Goal: Transaction & Acquisition: Purchase product/service

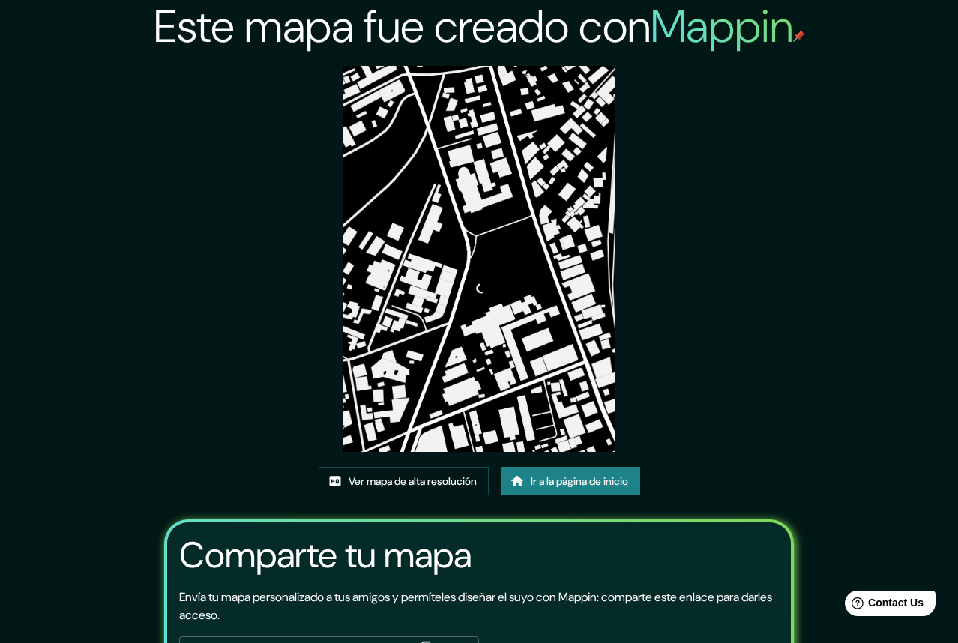
click at [585, 474] on font "Ir a la página de inicio" at bounding box center [579, 480] width 97 height 13
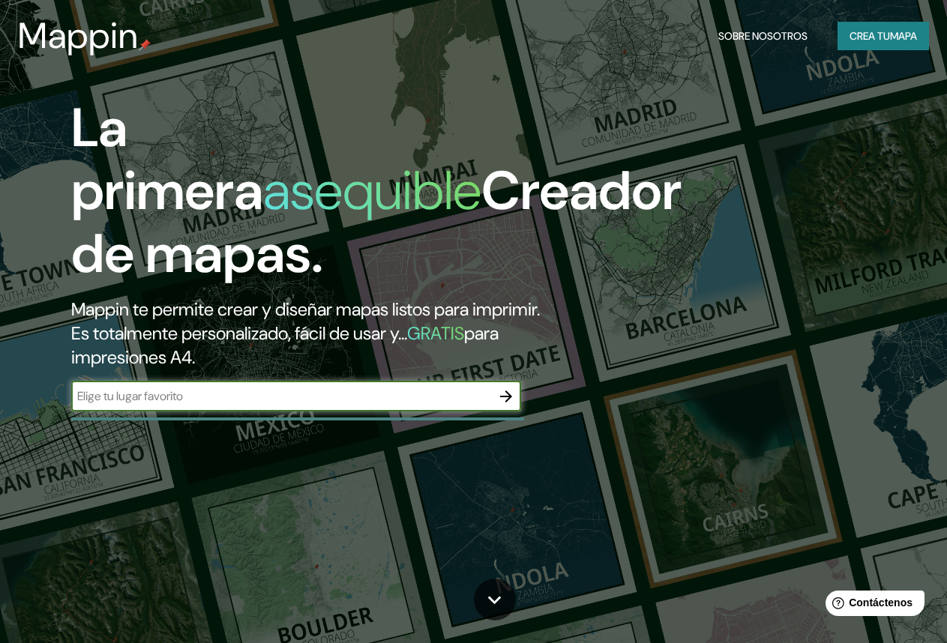
click at [503, 406] on icon "button" at bounding box center [506, 397] width 18 height 18
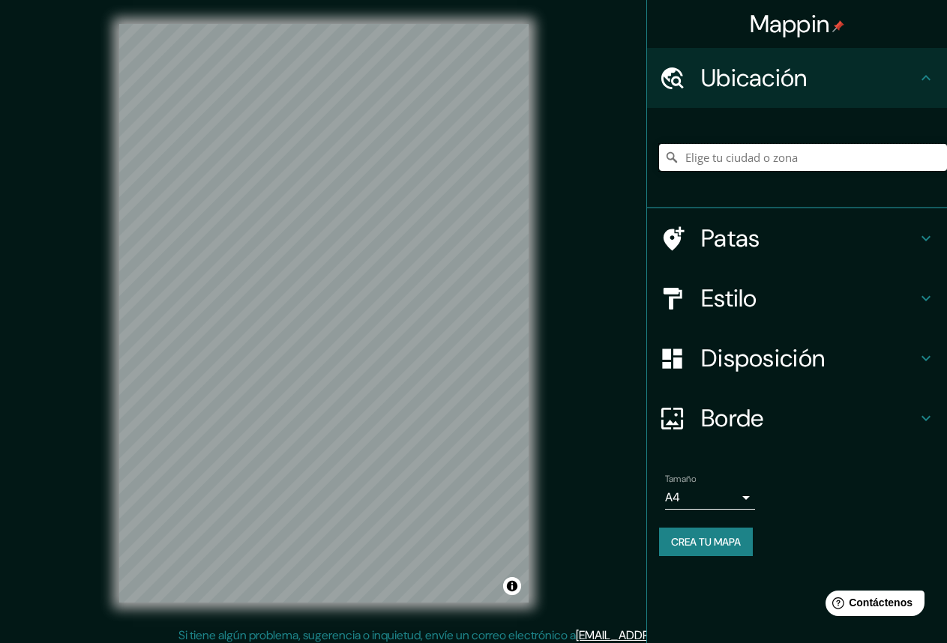
click at [731, 155] on input "Elige tu ciudad o zona" at bounding box center [803, 157] width 288 height 27
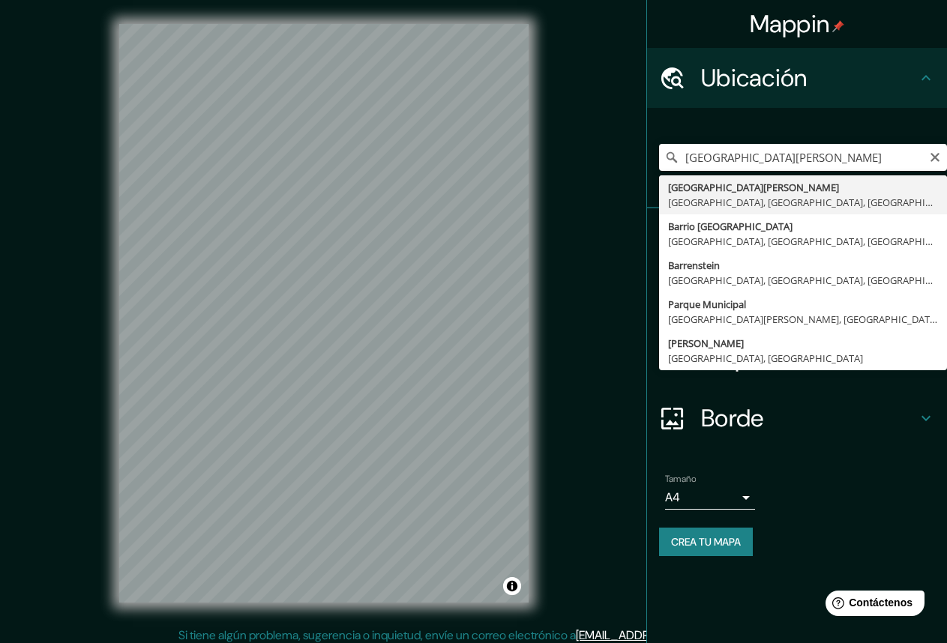
type input "[GEOGRAPHIC_DATA][PERSON_NAME], [GEOGRAPHIC_DATA], [GEOGRAPHIC_DATA], [GEOGRAPH…"
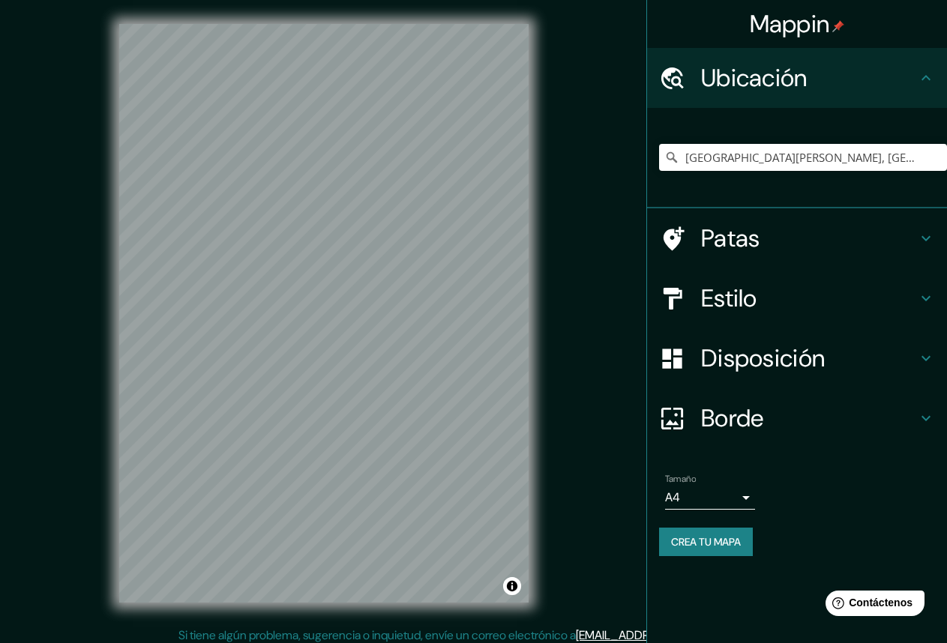
click at [926, 471] on div "Tamaño A4 single" at bounding box center [797, 492] width 276 height 48
click at [860, 278] on div "Estilo" at bounding box center [797, 298] width 300 height 60
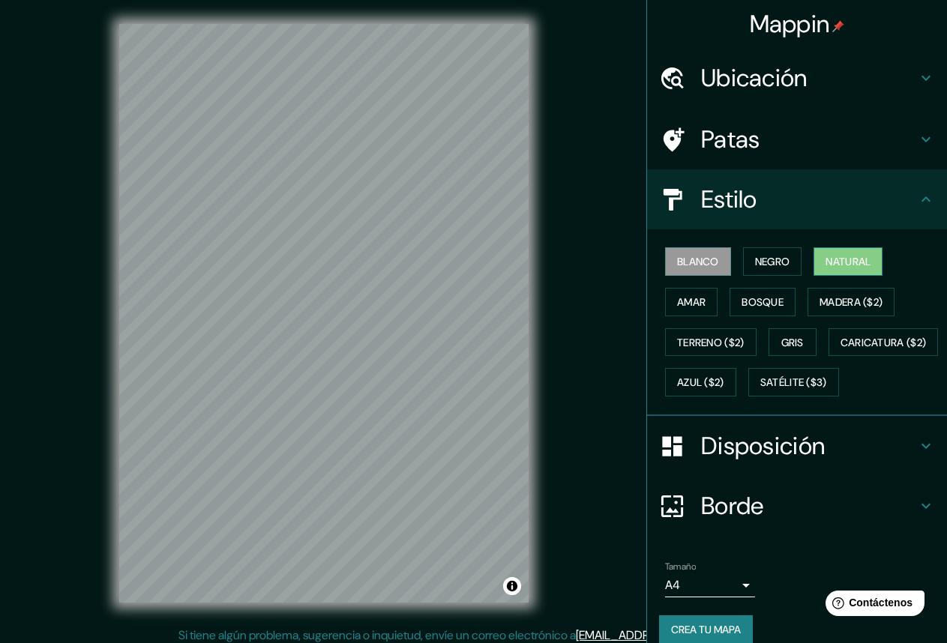
click at [833, 267] on font "Natural" at bounding box center [847, 261] width 45 height 13
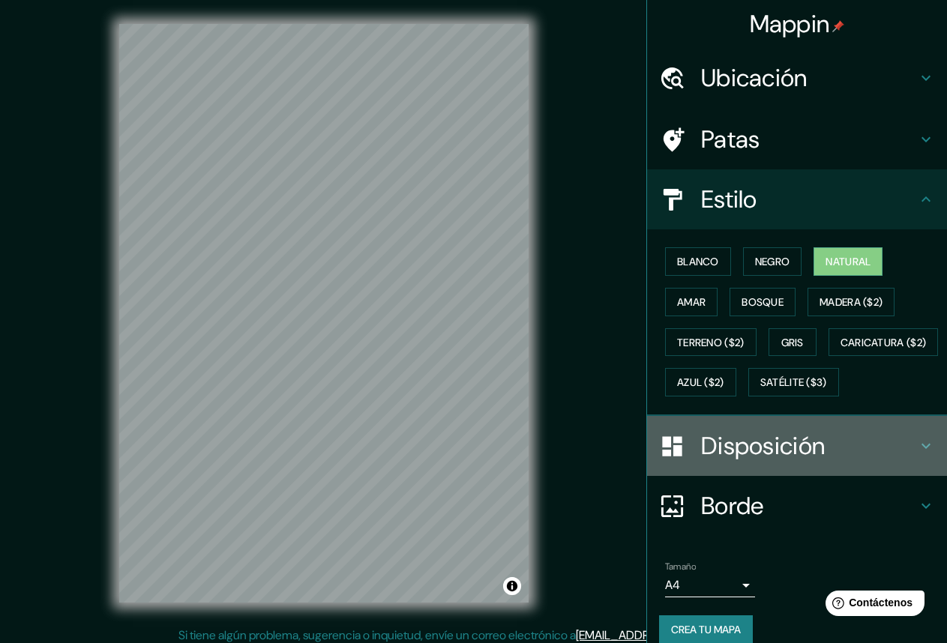
click at [750, 476] on div "Disposición" at bounding box center [797, 446] width 300 height 60
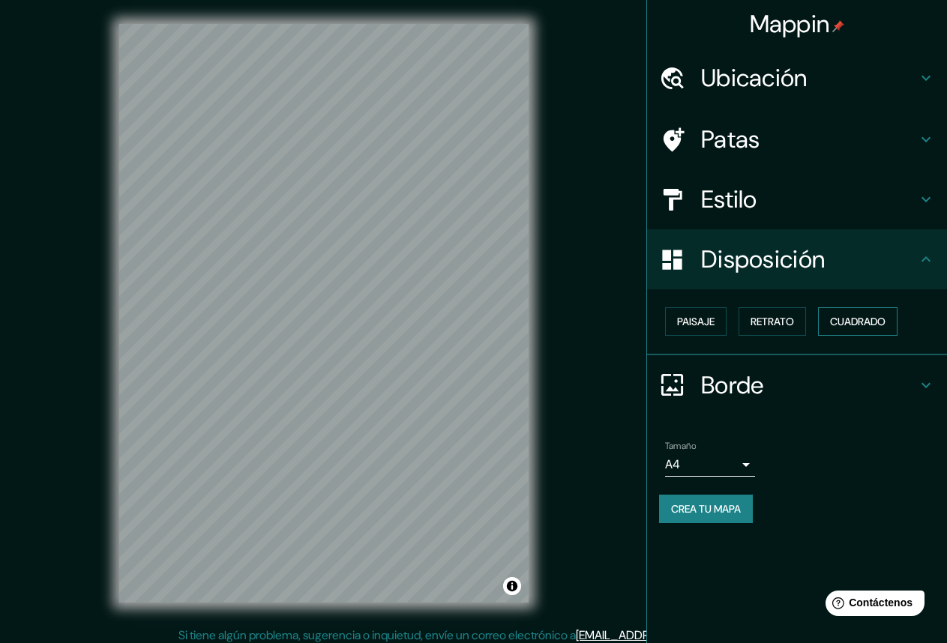
click at [843, 317] on font "Cuadrado" at bounding box center [857, 321] width 55 height 13
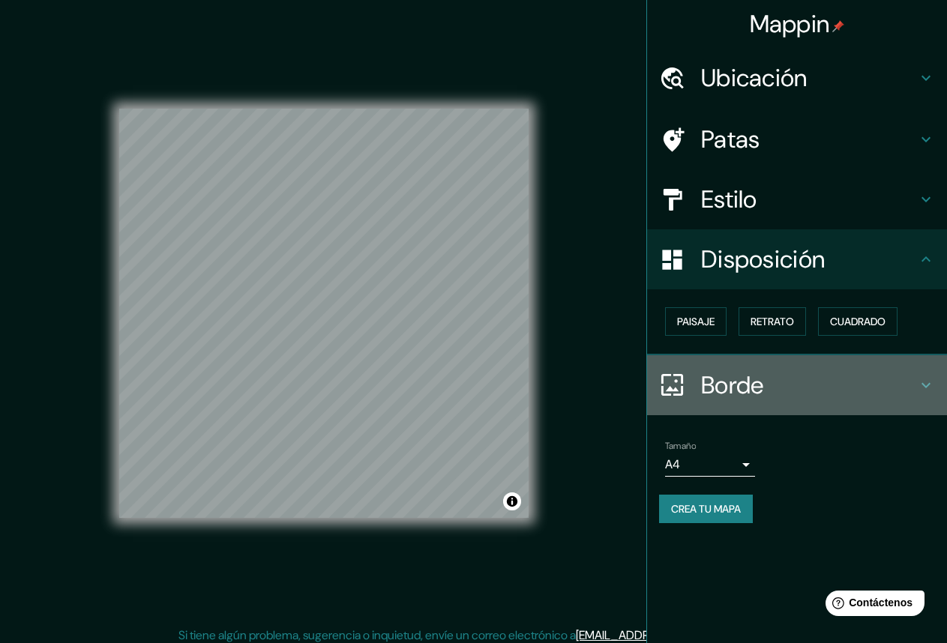
click at [795, 381] on h4 "Borde" at bounding box center [809, 385] width 216 height 30
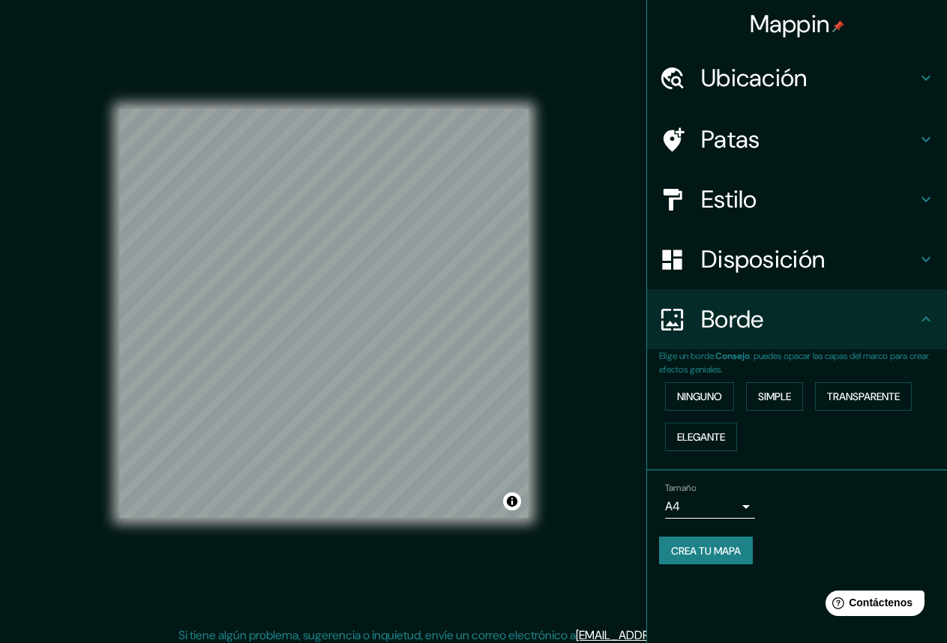
click at [717, 515] on body "Mappin Ubicación [GEOGRAPHIC_DATA][PERSON_NAME], [GEOGRAPHIC_DATA], [GEOGRAPHIC…" at bounding box center [473, 321] width 947 height 643
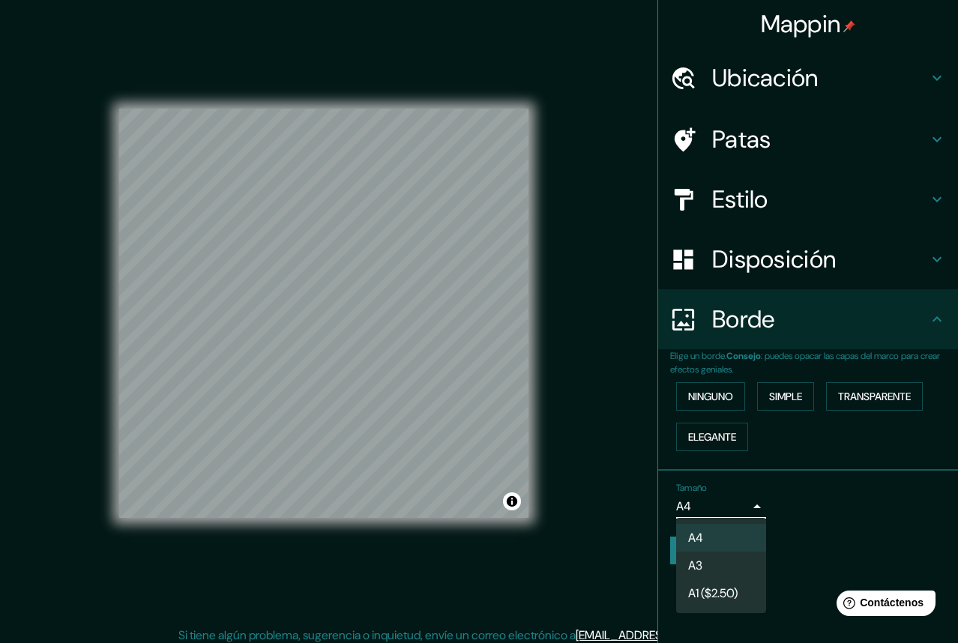
click at [709, 567] on li "A3" at bounding box center [721, 566] width 90 height 28
type input "a4"
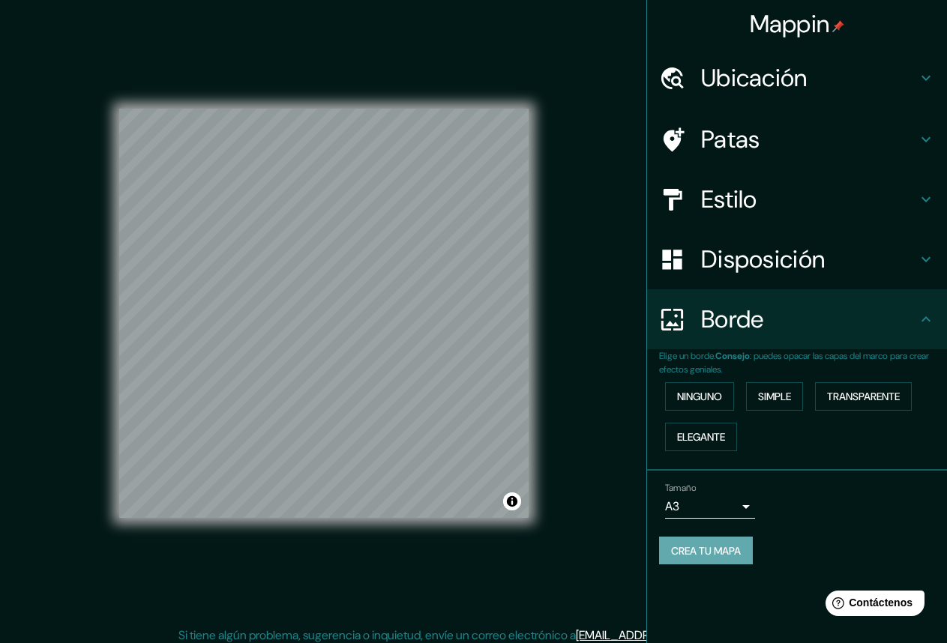
click at [710, 556] on font "Crea tu mapa" at bounding box center [706, 550] width 70 height 13
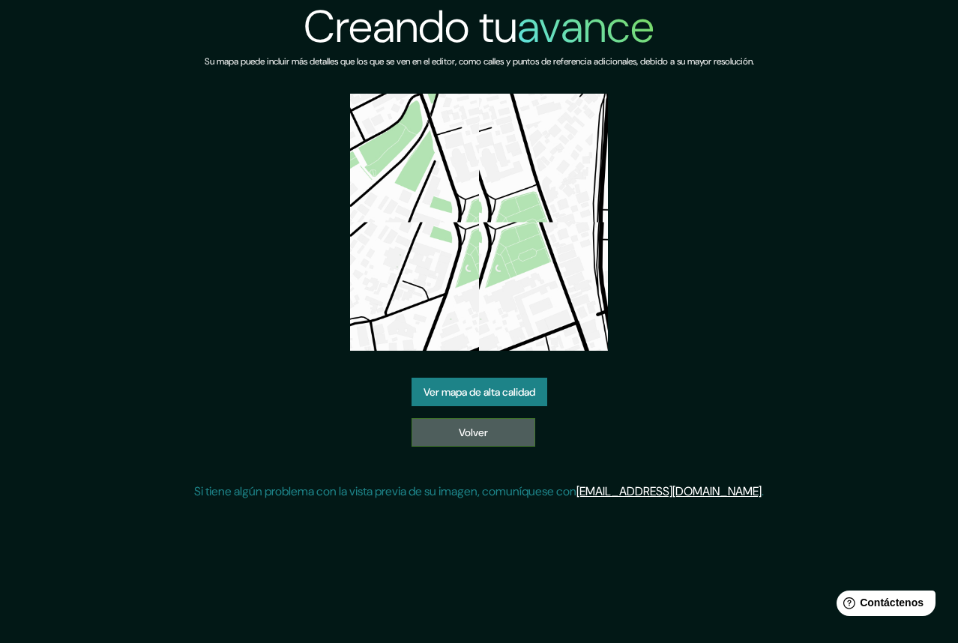
click at [459, 432] on font "Volver" at bounding box center [473, 432] width 29 height 13
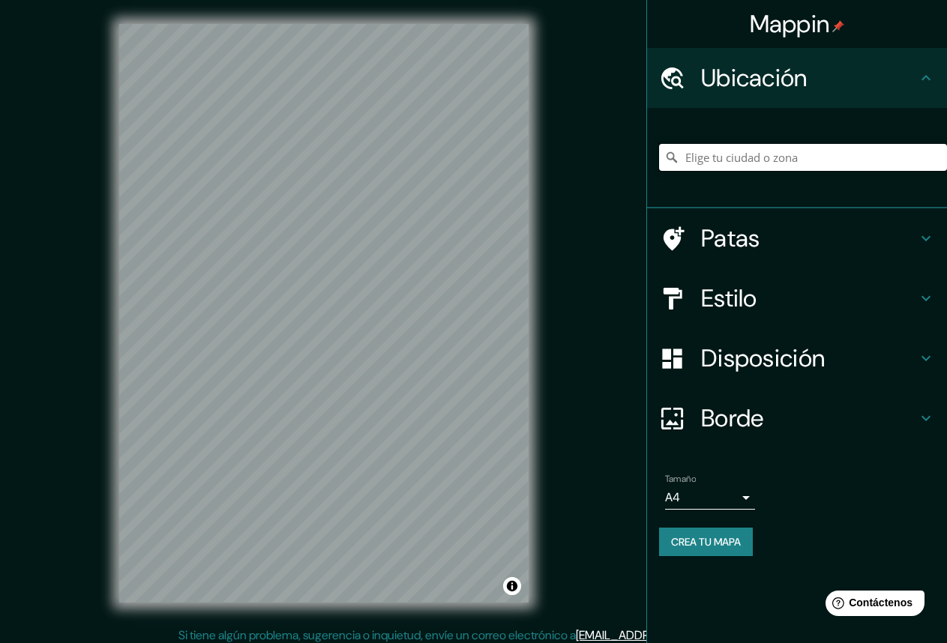
click at [742, 160] on input "Elige tu ciudad o zona" at bounding box center [803, 157] width 288 height 27
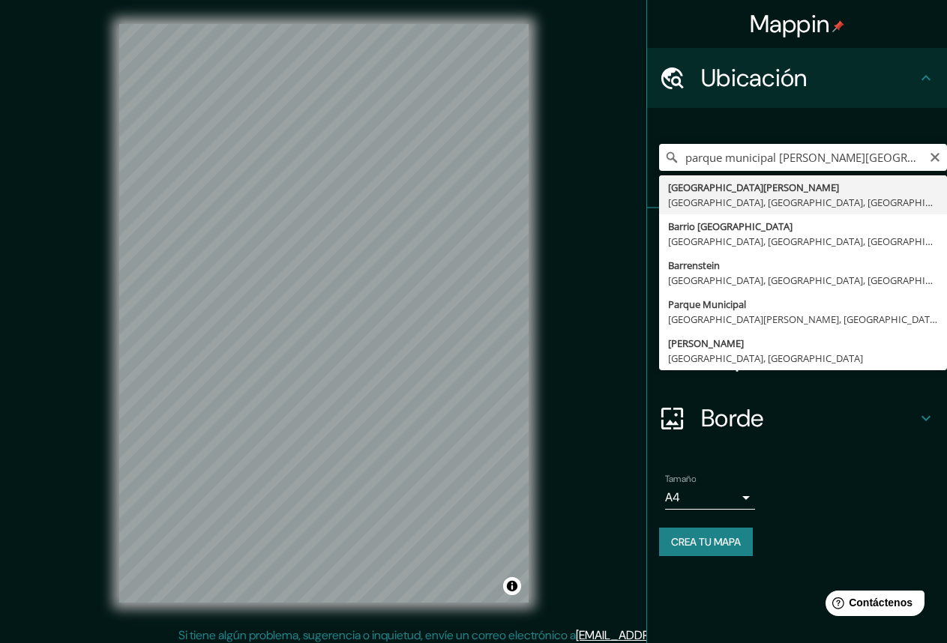
type input "[GEOGRAPHIC_DATA][PERSON_NAME], [GEOGRAPHIC_DATA], [GEOGRAPHIC_DATA], [GEOGRAPH…"
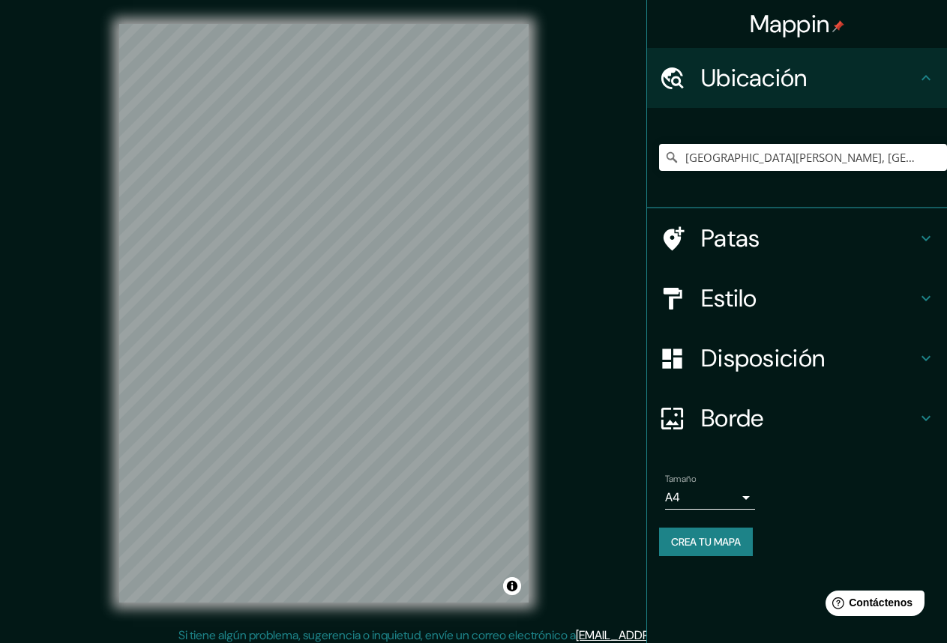
click at [738, 285] on font "Estilo" at bounding box center [729, 298] width 56 height 31
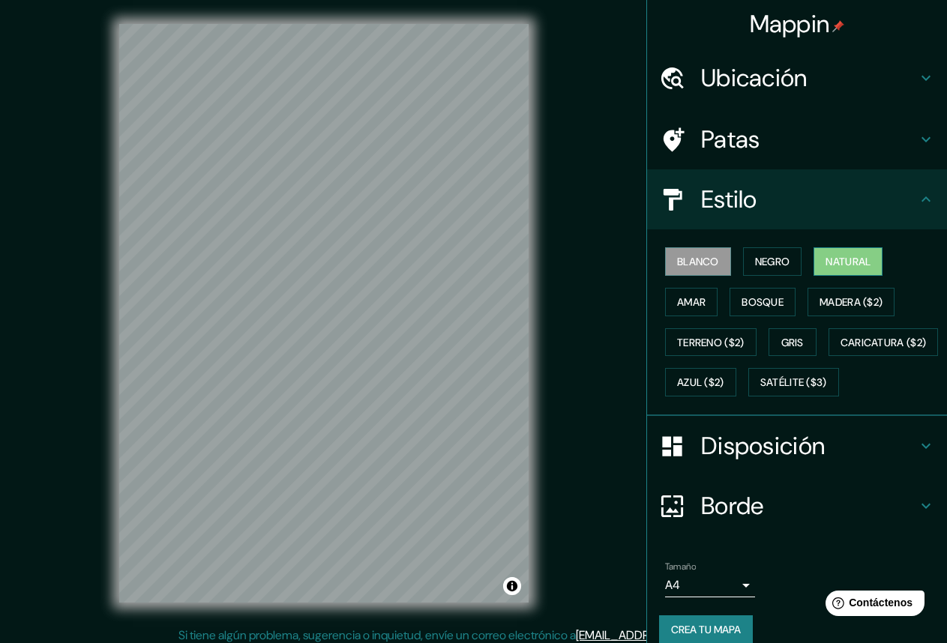
click at [816, 256] on button "Natural" at bounding box center [847, 261] width 69 height 28
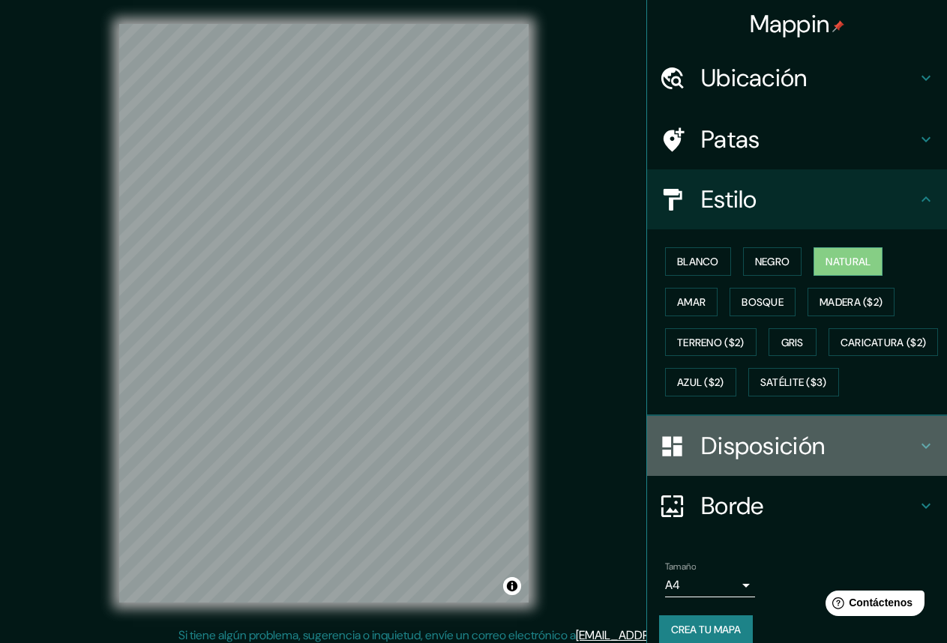
click at [756, 462] on font "Disposición" at bounding box center [763, 445] width 124 height 31
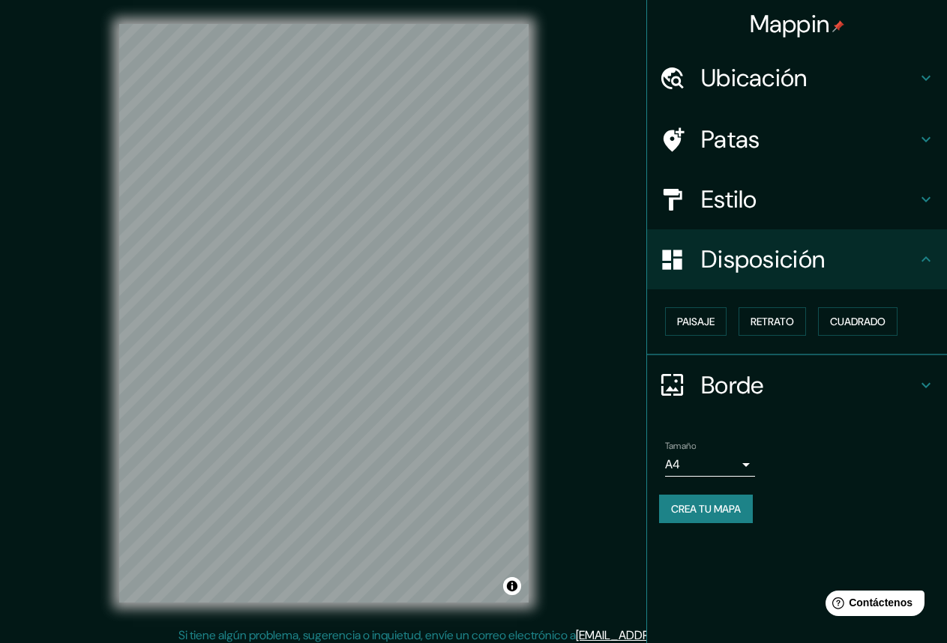
click at [759, 385] on font "Borde" at bounding box center [732, 385] width 63 height 31
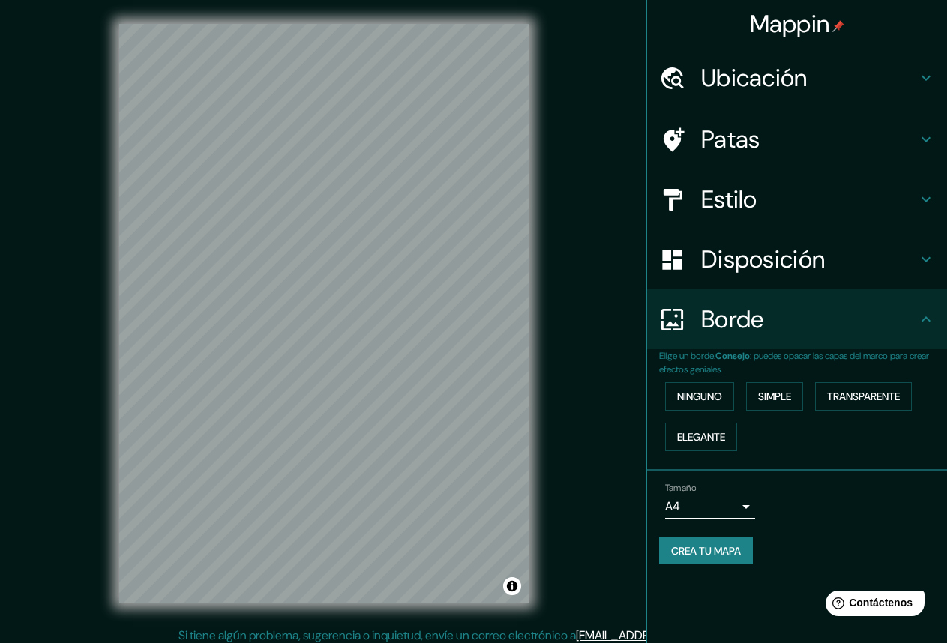
click at [793, 268] on font "Disposición" at bounding box center [763, 259] width 124 height 31
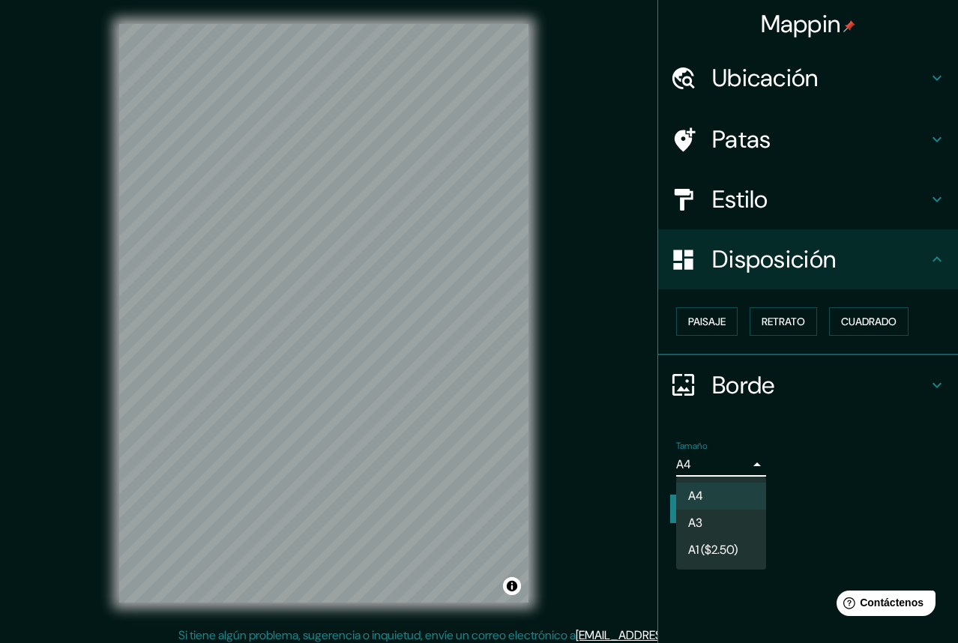
click at [721, 471] on body "Mappin Ubicación Parque Municipal De Barranco, Lima, Provincia de Lima, Perú Pa…" at bounding box center [479, 321] width 958 height 643
click at [717, 524] on li "A3" at bounding box center [721, 524] width 90 height 28
type input "a4"
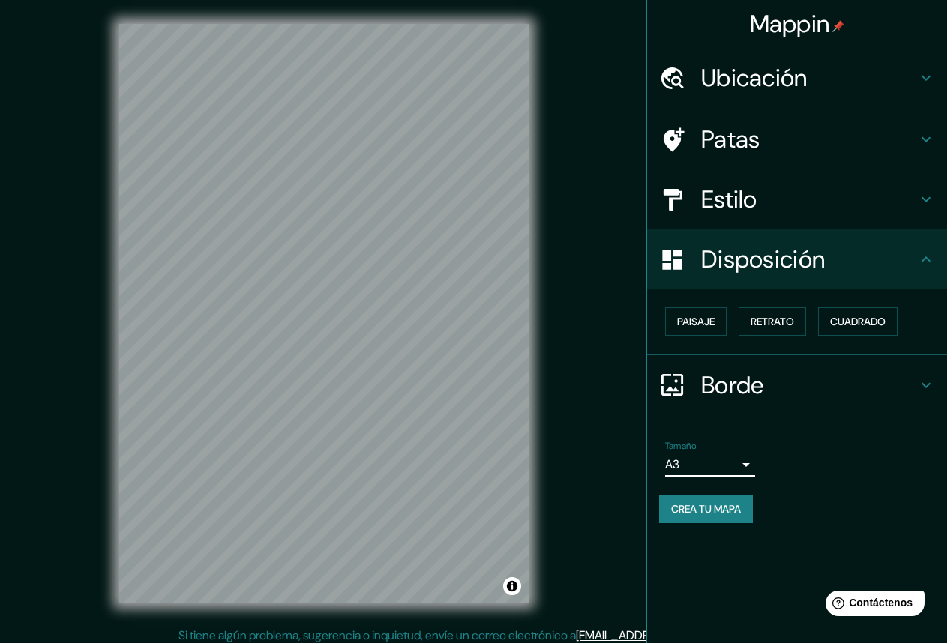
click at [717, 504] on font "Crea tu mapa" at bounding box center [706, 508] width 70 height 13
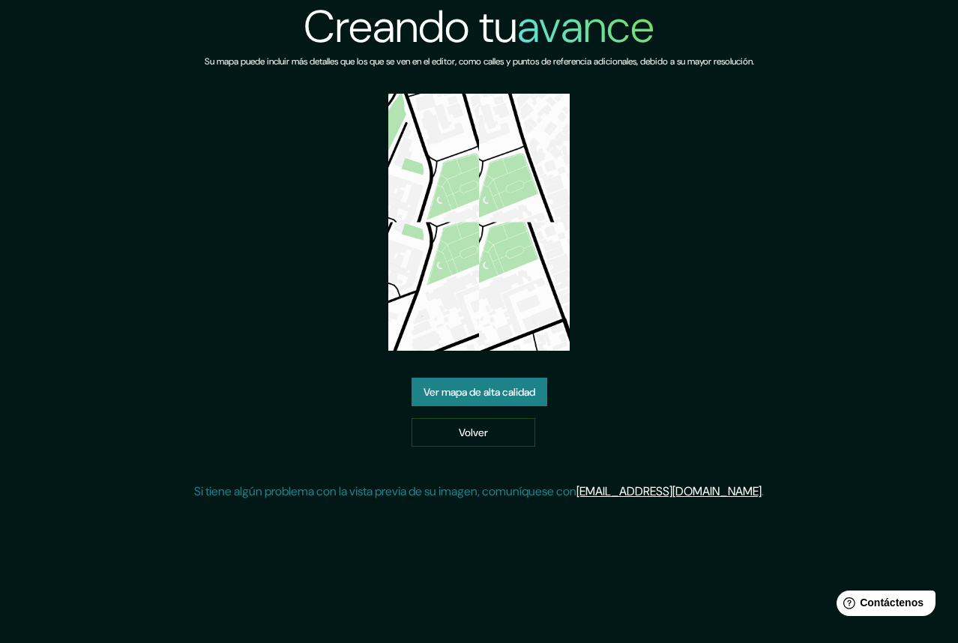
click at [440, 206] on img at bounding box center [479, 222] width 182 height 257
click at [486, 401] on font "Ver mapa de alta calidad" at bounding box center [480, 391] width 112 height 19
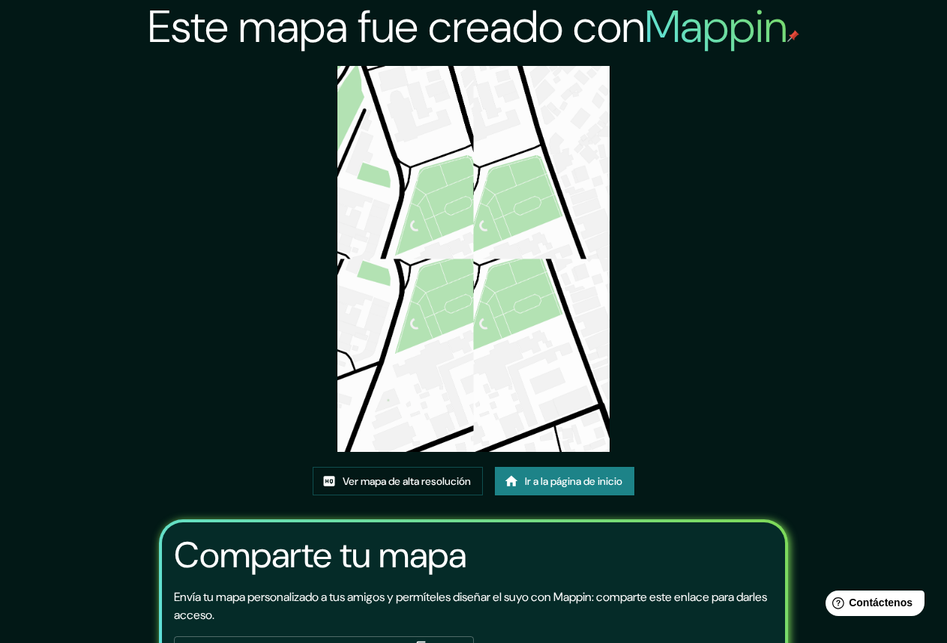
click at [504, 241] on img at bounding box center [473, 259] width 273 height 386
click at [441, 493] on link "Ver mapa de alta resolución" at bounding box center [398, 481] width 170 height 28
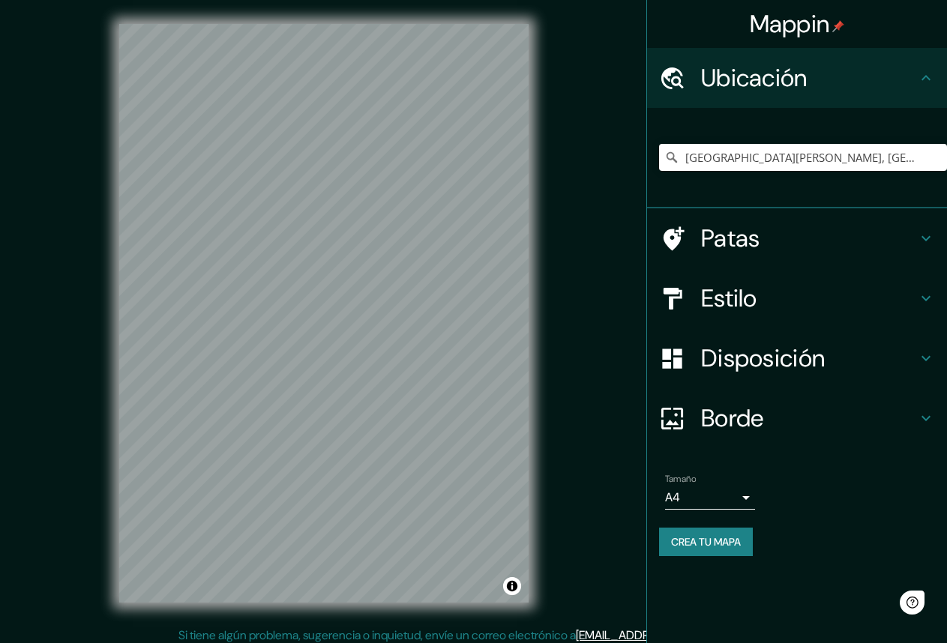
click at [790, 310] on h4 "Estilo" at bounding box center [809, 298] width 216 height 30
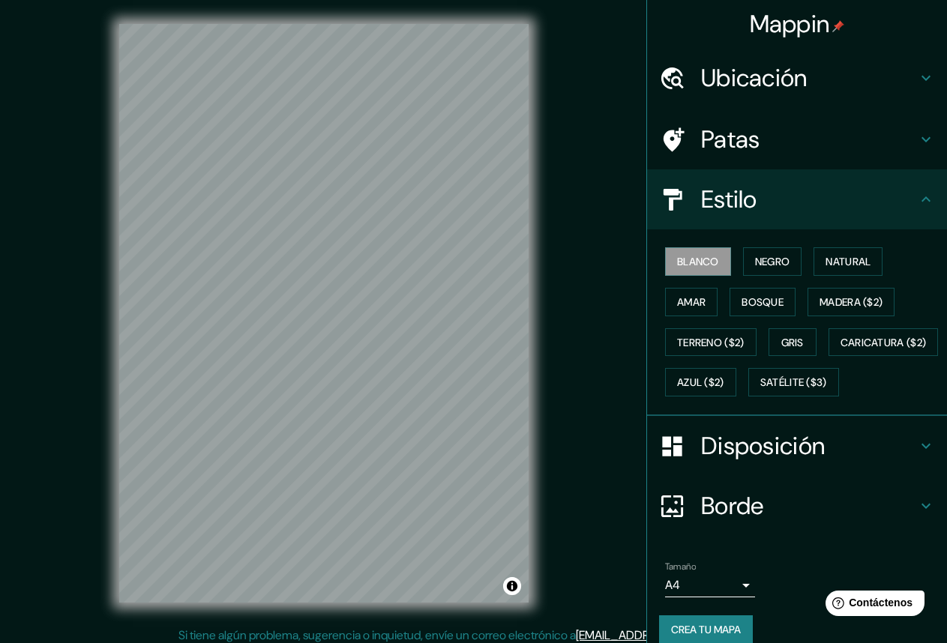
click at [795, 521] on h4 "Borde" at bounding box center [809, 506] width 216 height 30
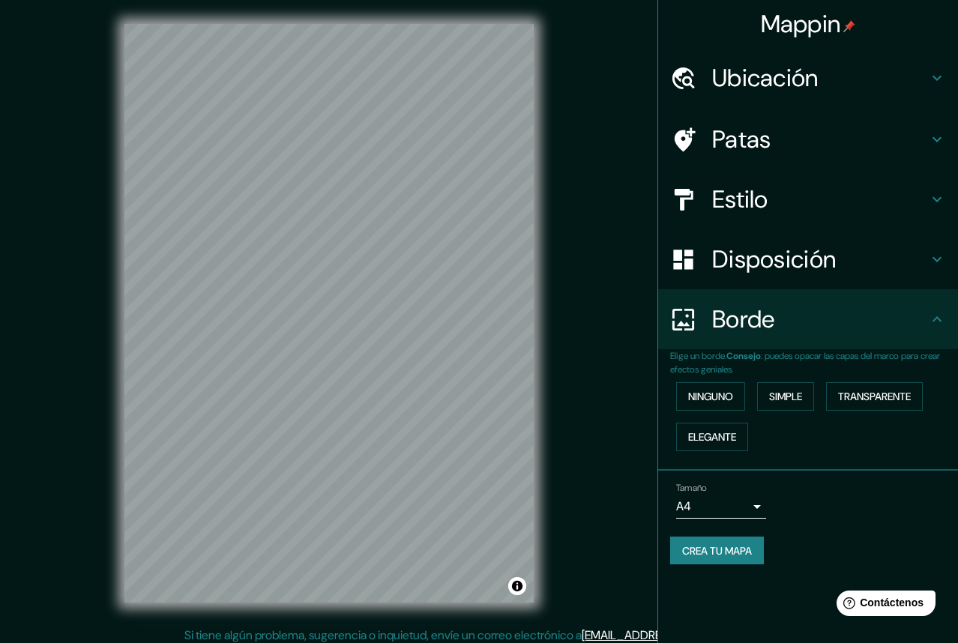
click at [745, 504] on body "Mappin Ubicación Parque Municipal De Barranco, Lima, Provincia de Lima, Perú Pa…" at bounding box center [479, 321] width 958 height 643
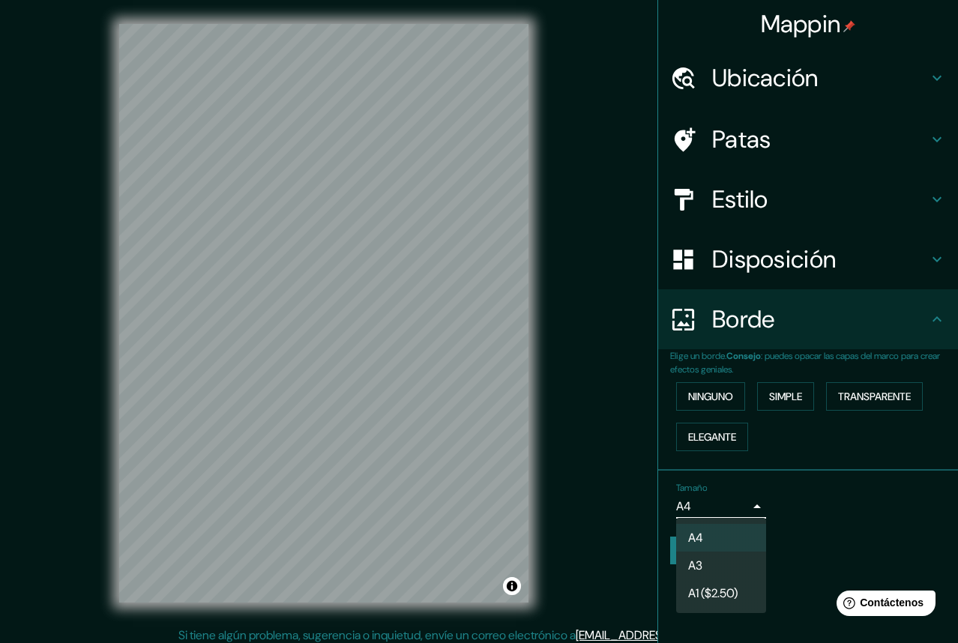
click at [745, 504] on div at bounding box center [479, 321] width 958 height 643
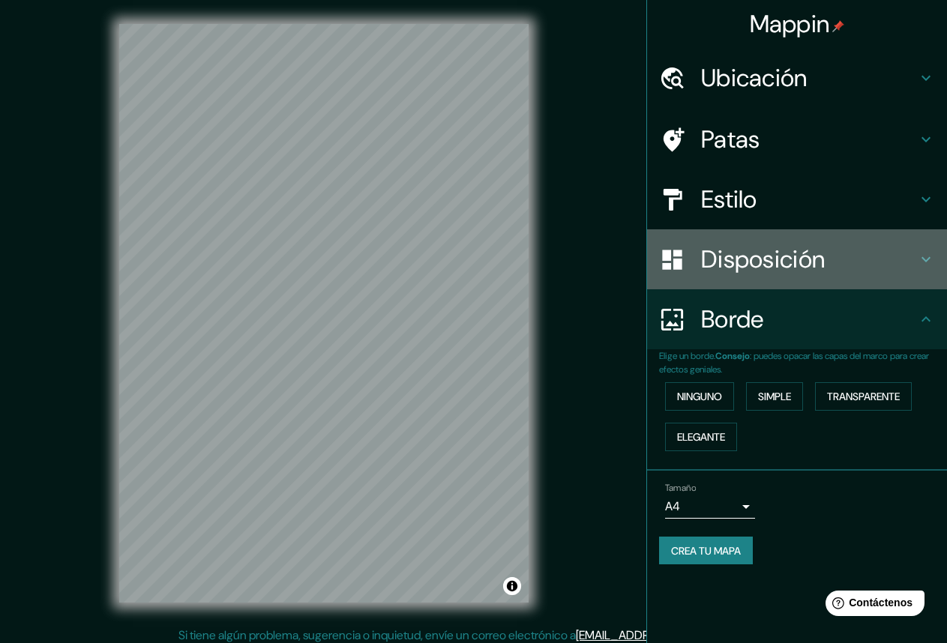
click at [732, 269] on font "Disposición" at bounding box center [763, 259] width 124 height 31
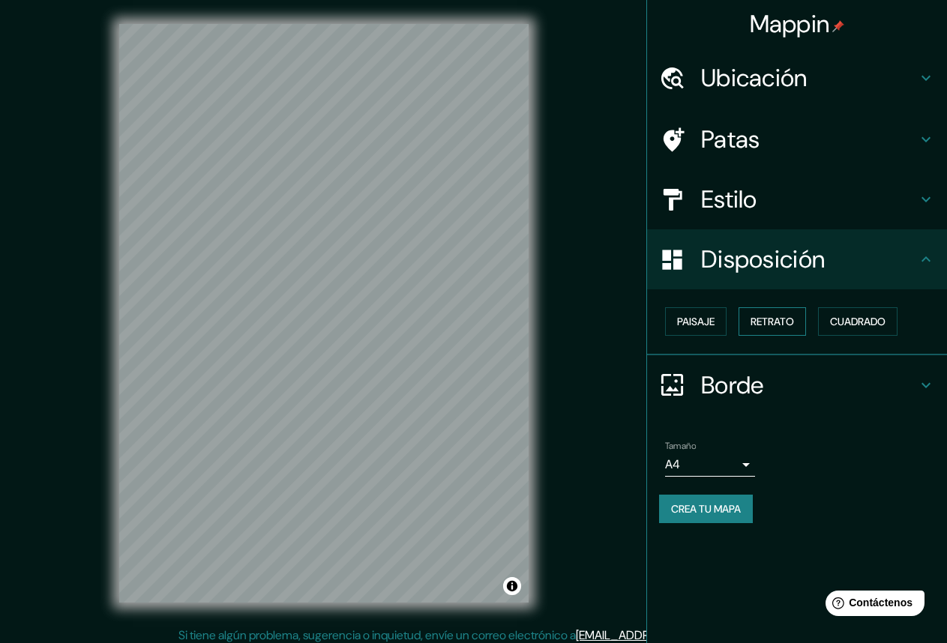
click at [772, 316] on font "Retrato" at bounding box center [771, 321] width 43 height 13
click at [684, 314] on font "Paisaje" at bounding box center [695, 321] width 37 height 19
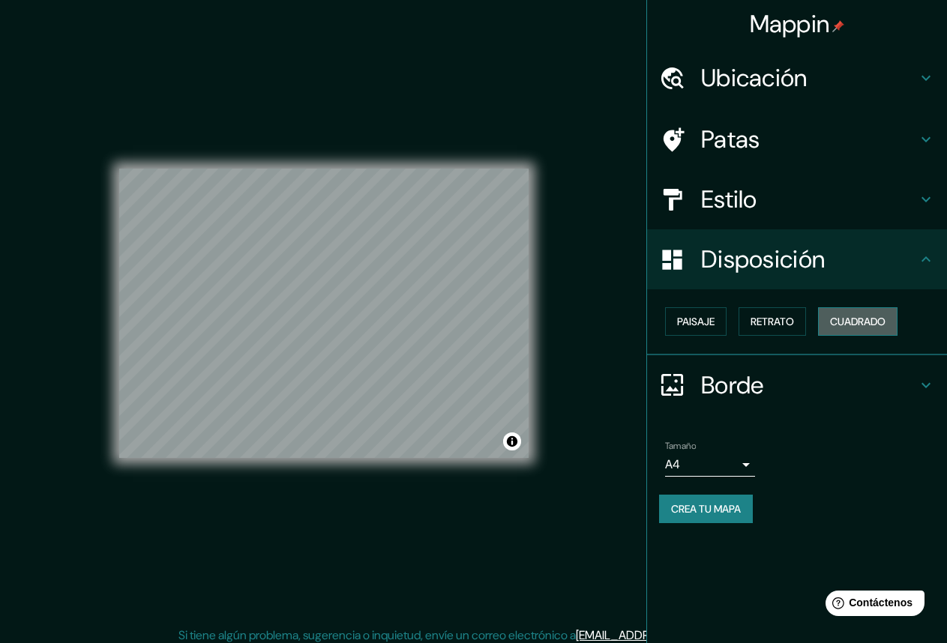
click at [851, 313] on font "Cuadrado" at bounding box center [857, 321] width 55 height 19
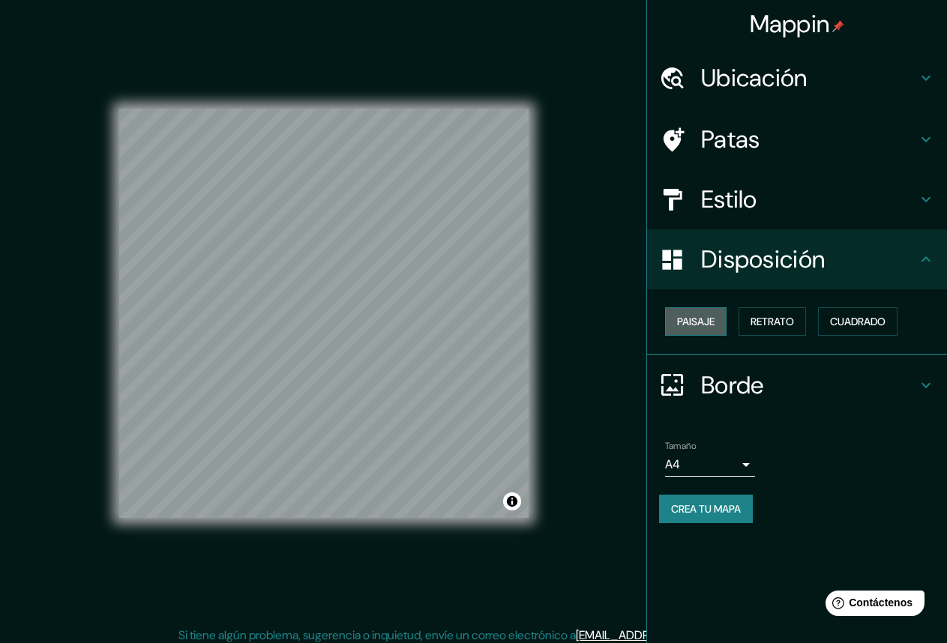
click at [688, 316] on font "Paisaje" at bounding box center [695, 321] width 37 height 13
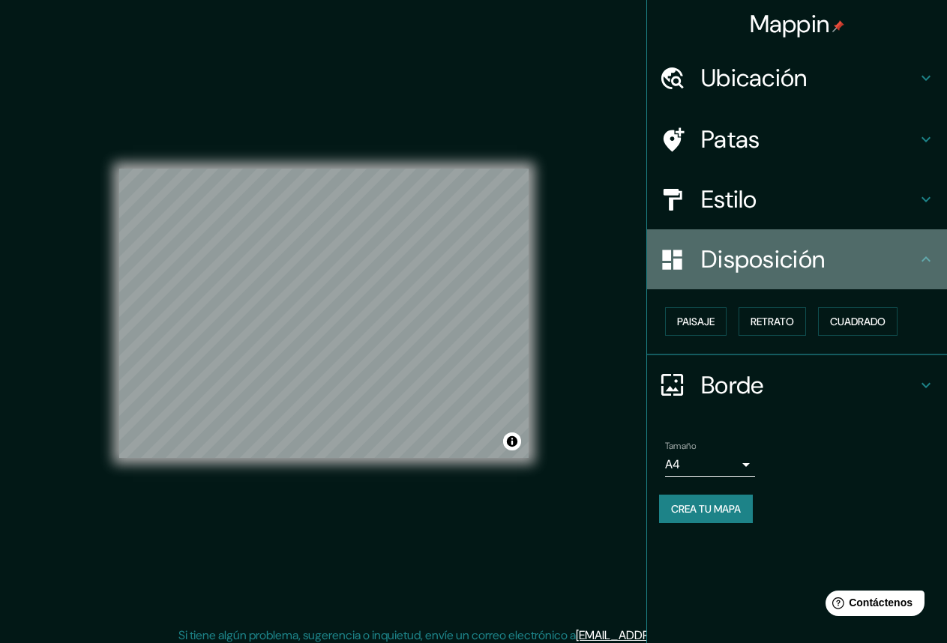
click at [782, 268] on font "Disposición" at bounding box center [763, 259] width 124 height 31
drag, startPoint x: 782, startPoint y: 268, endPoint x: 669, endPoint y: 271, distance: 113.2
click at [669, 271] on icon at bounding box center [672, 260] width 26 height 26
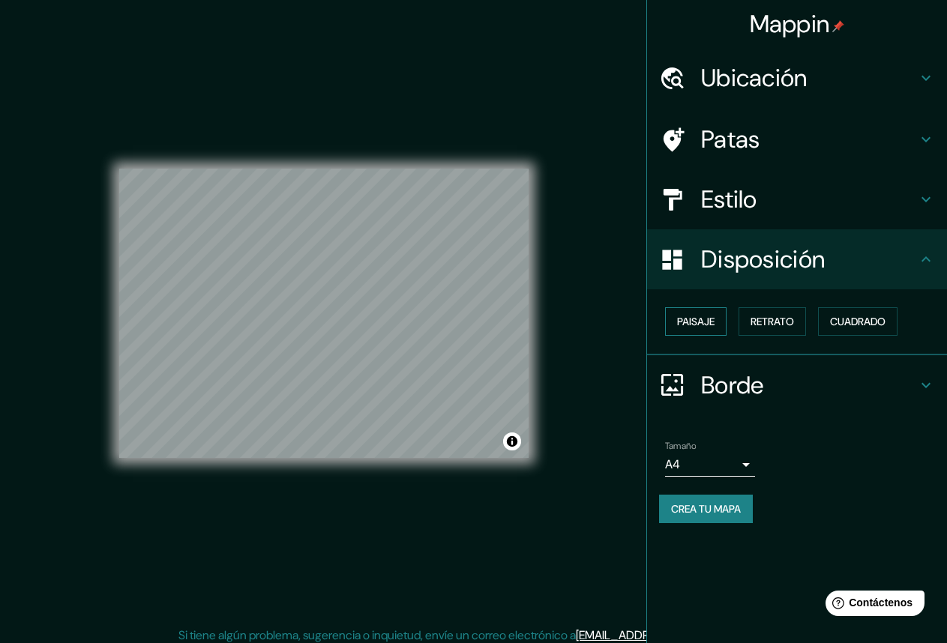
click at [695, 329] on font "Paisaje" at bounding box center [695, 321] width 37 height 19
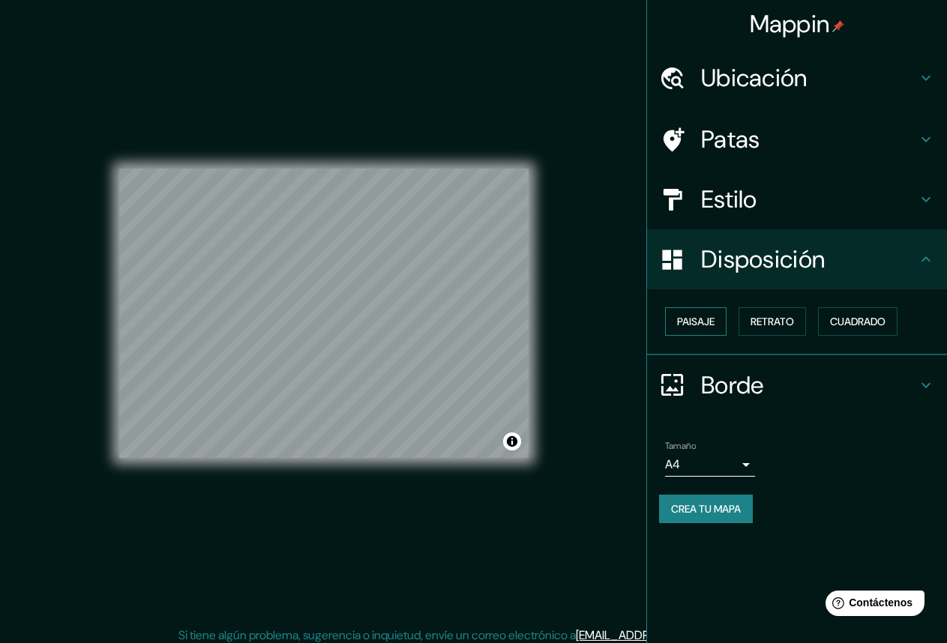
click at [695, 329] on font "Paisaje" at bounding box center [695, 321] width 37 height 19
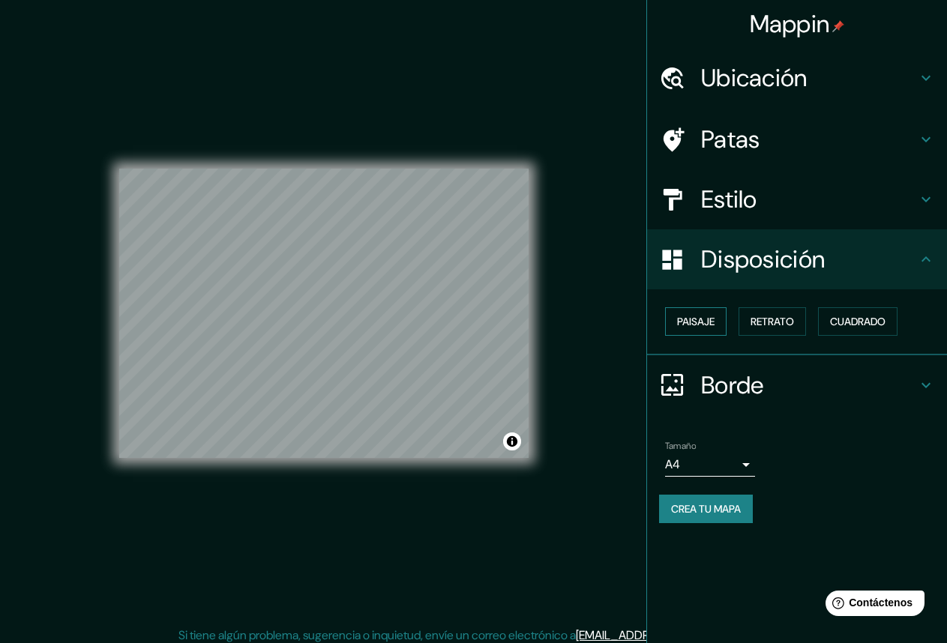
click at [695, 329] on font "Paisaje" at bounding box center [695, 321] width 37 height 19
drag, startPoint x: 695, startPoint y: 329, endPoint x: 650, endPoint y: 352, distance: 50.6
click at [690, 337] on div "Paisaje Retrato Cuadrado" at bounding box center [803, 321] width 288 height 40
click at [507, 440] on button "Activar o desactivar atribución" at bounding box center [512, 442] width 18 height 18
click at [499, 444] on font "Mejorar este mapa" at bounding box center [460, 441] width 79 height 10
